Goal: Task Accomplishment & Management: Manage account settings

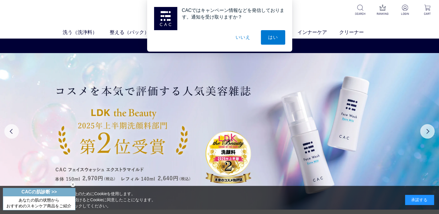
click at [249, 38] on button "いいえ" at bounding box center [242, 37] width 29 height 15
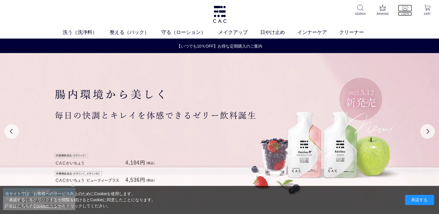
click at [404, 12] on p "LOGIN" at bounding box center [405, 14] width 14 height 4
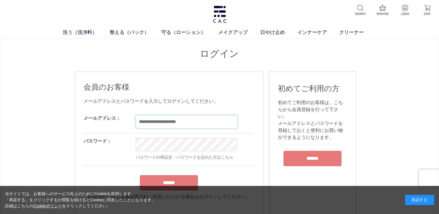
click at [139, 122] on input "email" at bounding box center [187, 121] width 102 height 13
